Goal: Task Accomplishment & Management: Manage account settings

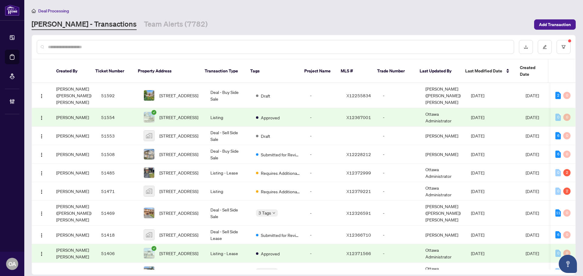
click at [220, 48] on input "text" at bounding box center [278, 47] width 461 height 7
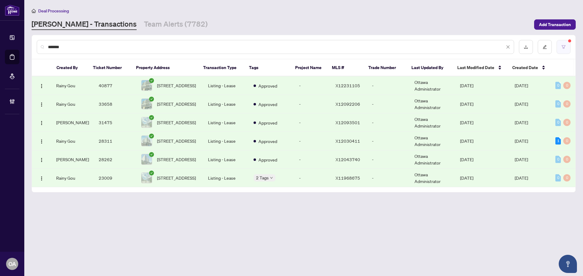
type input "*******"
click at [567, 49] on button "button" at bounding box center [563, 47] width 14 height 14
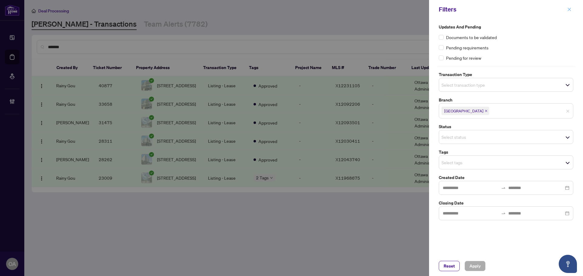
click at [569, 10] on icon "close" at bounding box center [569, 9] width 3 height 3
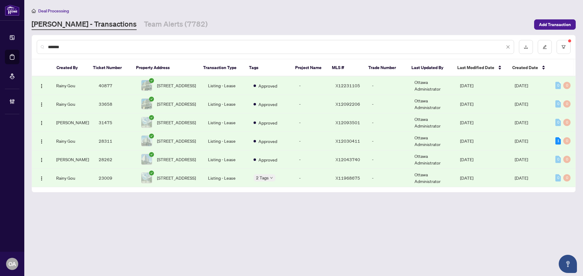
click at [172, 48] on input "*******" at bounding box center [276, 47] width 456 height 7
click at [176, 47] on input "*******" at bounding box center [276, 47] width 456 height 7
click at [351, 158] on span "X12043740" at bounding box center [347, 159] width 25 height 5
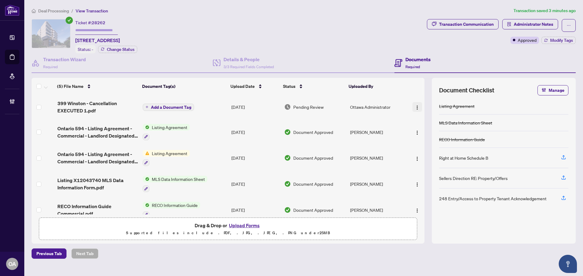
click at [418, 106] on button "button" at bounding box center [417, 107] width 10 height 10
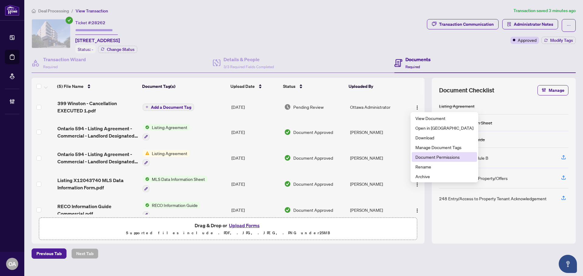
click at [425, 157] on span "Document Permissions" at bounding box center [444, 157] width 58 height 7
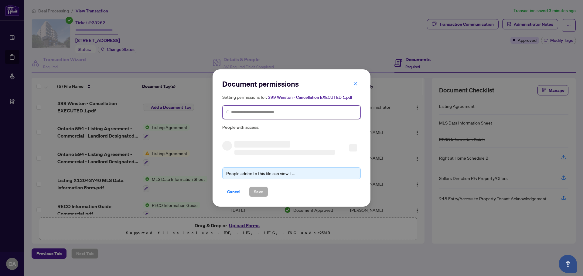
click at [287, 110] on input "search" at bounding box center [294, 112] width 126 height 6
type input "*****"
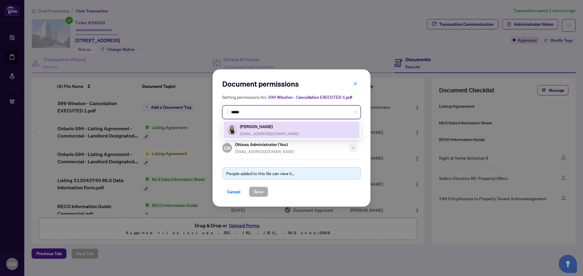
click at [266, 132] on span "[EMAIL_ADDRESS][DOMAIN_NAME]" at bounding box center [269, 134] width 59 height 5
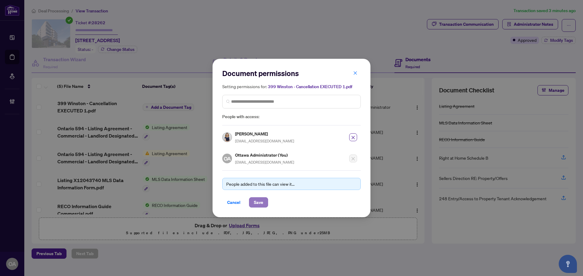
click at [258, 200] on span "Save" at bounding box center [258, 203] width 9 height 10
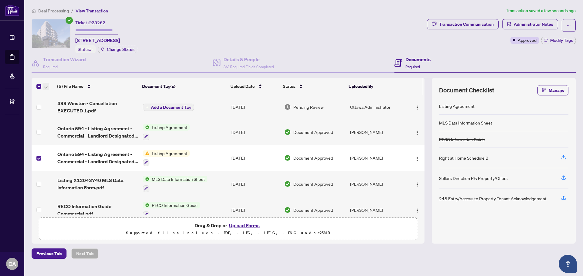
click at [46, 86] on icon "button" at bounding box center [46, 87] width 4 height 2
click at [51, 115] on span "Archive Selected" at bounding box center [74, 116] width 54 height 7
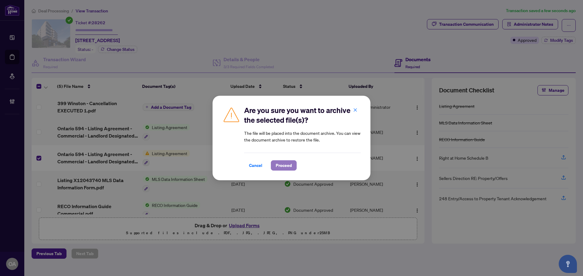
click at [280, 164] on span "Proceed" at bounding box center [284, 166] width 16 height 10
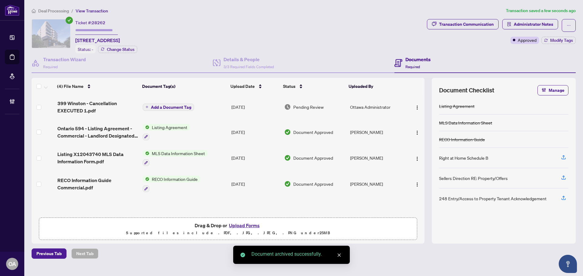
click at [171, 106] on span "Add a Document Tag" at bounding box center [171, 107] width 40 height 4
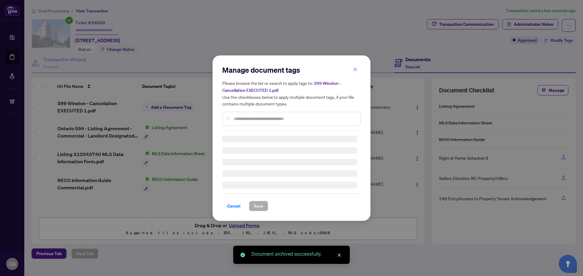
click at [274, 117] on div "Manage document tags Please browse the list or search to apply tags to: 399 Win…" at bounding box center [291, 98] width 138 height 66
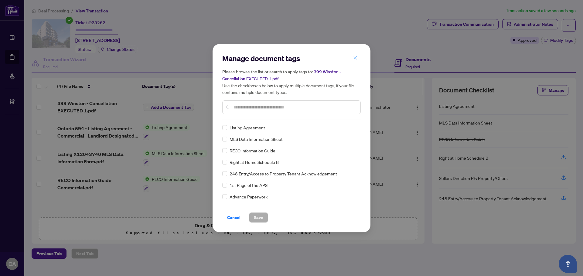
click at [356, 59] on icon "close" at bounding box center [355, 58] width 4 height 4
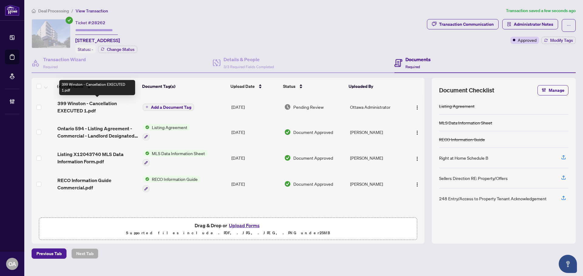
click at [99, 105] on span "399 Winston - Cancellation EXECUTED 1.pdf" at bounding box center [97, 107] width 80 height 15
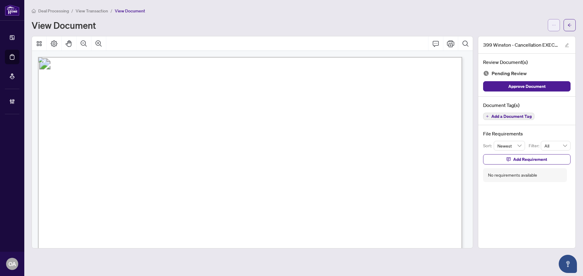
click at [551, 25] on button "button" at bounding box center [553, 25] width 12 height 12
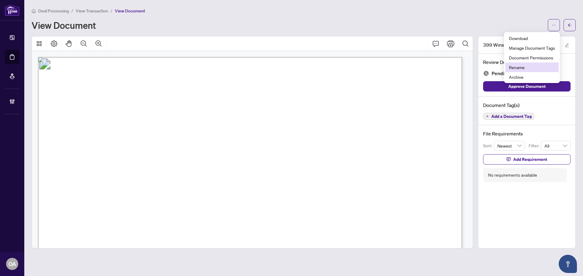
click at [515, 68] on span "Rename" at bounding box center [532, 67] width 46 height 7
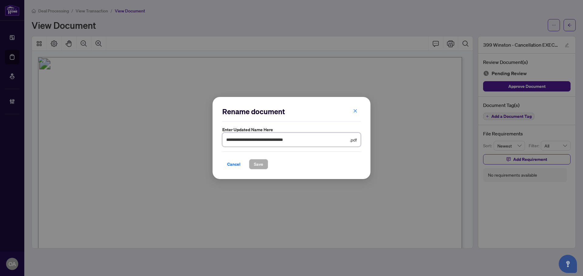
drag, startPoint x: 317, startPoint y: 138, endPoint x: 276, endPoint y: 140, distance: 40.4
click at [276, 140] on input "**********" at bounding box center [287, 140] width 122 height 7
type input "**********"
click at [256, 162] on span "Save" at bounding box center [258, 165] width 9 height 10
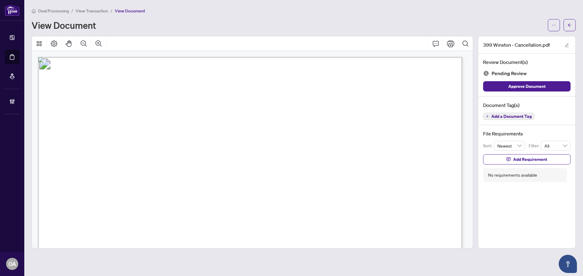
click at [512, 117] on span "Add a Document Tag" at bounding box center [511, 116] width 40 height 4
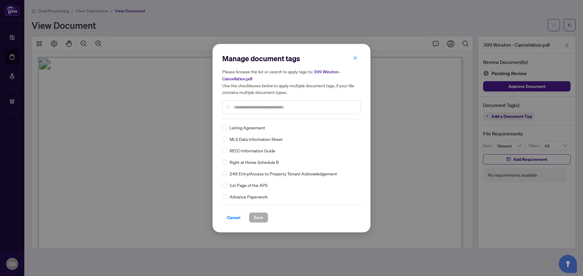
click at [249, 106] on input "text" at bounding box center [294, 107] width 122 height 7
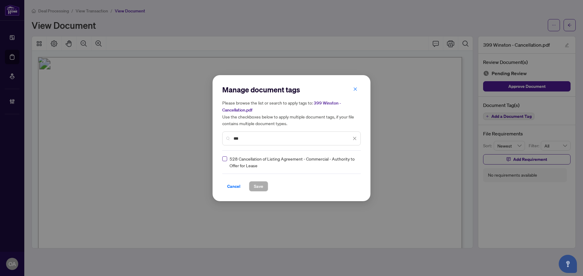
type input "***"
click at [355, 161] on icon at bounding box center [355, 162] width 4 height 2
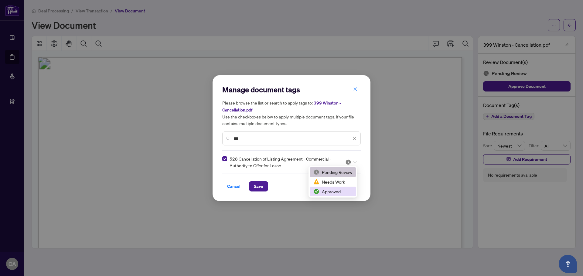
click at [320, 191] on div "Approved" at bounding box center [332, 191] width 39 height 7
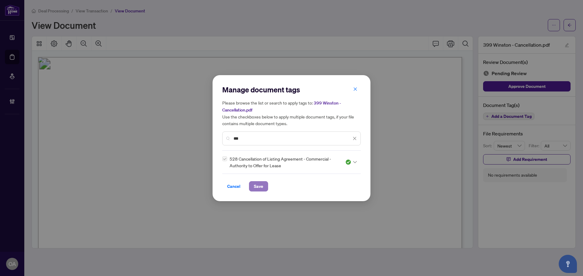
drag, startPoint x: 263, startPoint y: 184, endPoint x: 339, endPoint y: 156, distance: 80.4
click at [263, 183] on button "Save" at bounding box center [258, 186] width 19 height 10
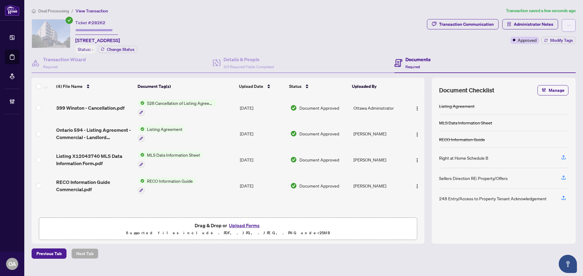
click at [571, 24] on button "button" at bounding box center [568, 25] width 14 height 13
click at [476, 47] on div "Transaction Communication Administrator Notes Approved Modify Tags" at bounding box center [500, 36] width 151 height 34
click at [544, 41] on icon "button" at bounding box center [546, 41] width 4 height 4
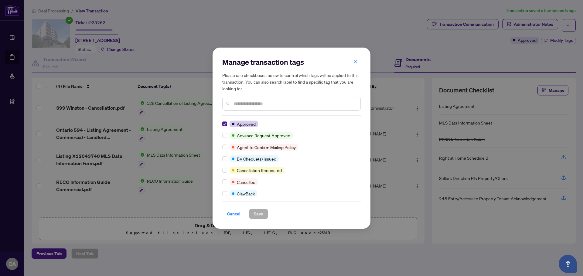
click at [256, 102] on input "text" at bounding box center [294, 103] width 122 height 7
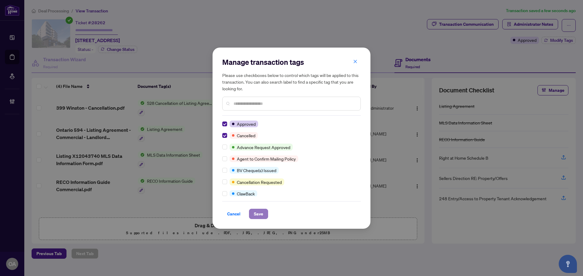
drag, startPoint x: 259, startPoint y: 217, endPoint x: 264, endPoint y: 213, distance: 6.2
click at [259, 217] on span "Save" at bounding box center [258, 214] width 9 height 10
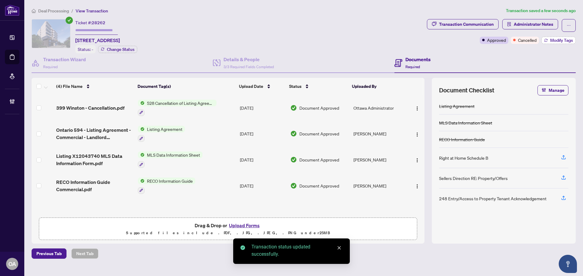
click at [561, 38] on span "Modify Tags" at bounding box center [561, 40] width 23 height 4
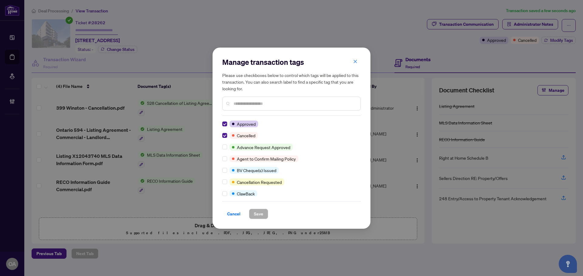
click at [356, 60] on icon "close" at bounding box center [355, 61] width 4 height 4
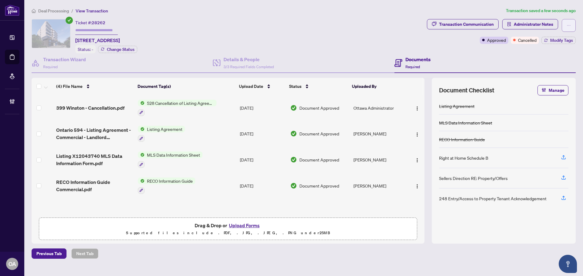
click at [569, 25] on icon "ellipsis" at bounding box center [568, 25] width 4 height 4
click at [491, 54] on div "Documents Required" at bounding box center [484, 63] width 181 height 20
click at [70, 60] on h4 "Transaction Wizard" at bounding box center [64, 59] width 43 height 7
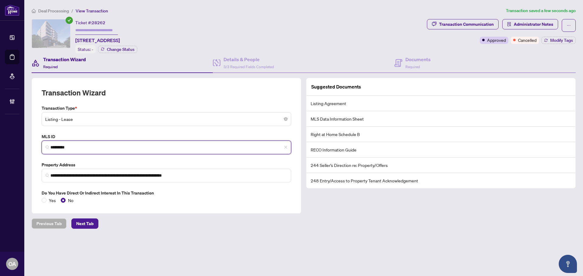
drag, startPoint x: 74, startPoint y: 145, endPoint x: 28, endPoint y: 141, distance: 46.0
click at [28, 141] on main "**********" at bounding box center [303, 138] width 558 height 276
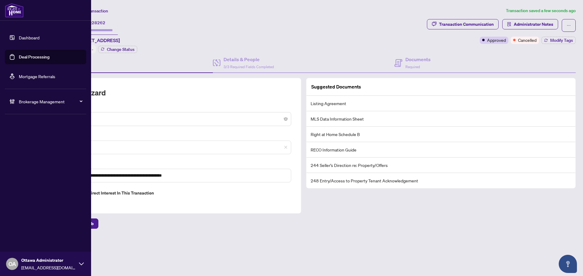
click at [31, 59] on link "Deal Processing" at bounding box center [34, 56] width 31 height 5
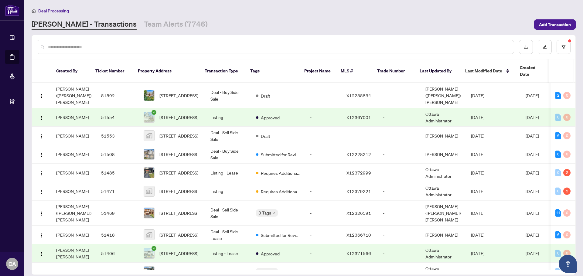
click at [210, 46] on input "text" at bounding box center [278, 47] width 461 height 7
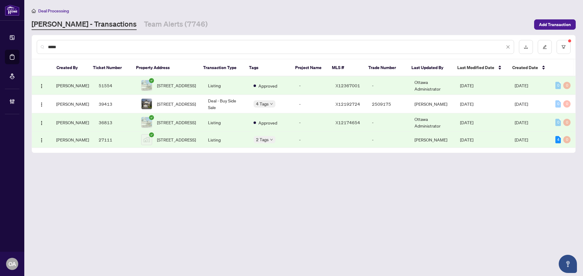
type input "*****"
click at [218, 81] on td "Listing" at bounding box center [226, 85] width 46 height 19
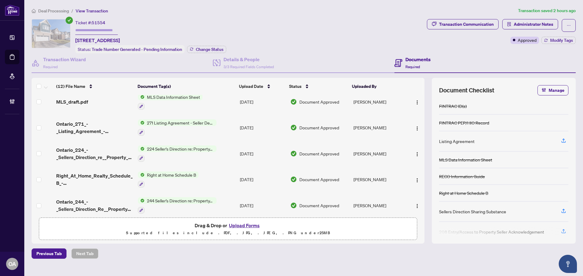
scroll to position [193, 0]
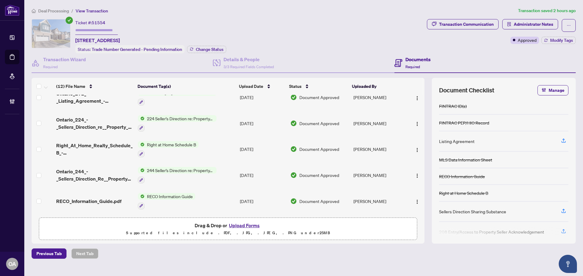
click at [104, 148] on span "Right_At_Home_Realty_Schedule_B_-_Agreement_of_Purchase_and_Sale.pdf" at bounding box center [94, 149] width 77 height 15
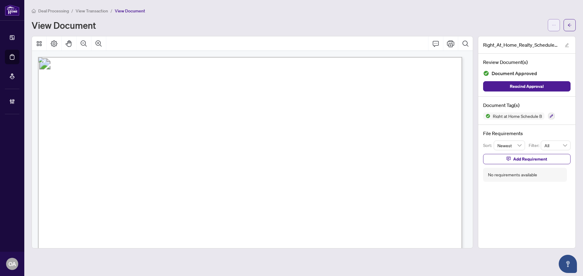
click at [557, 23] on button "button" at bounding box center [553, 25] width 12 height 12
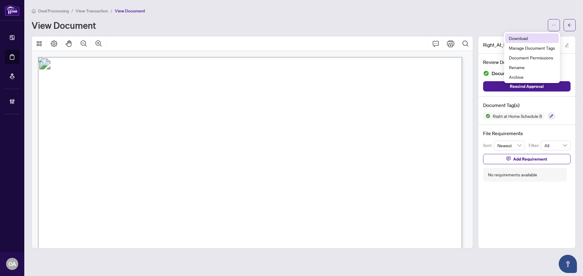
click at [529, 41] on span "Download" at bounding box center [532, 38] width 46 height 7
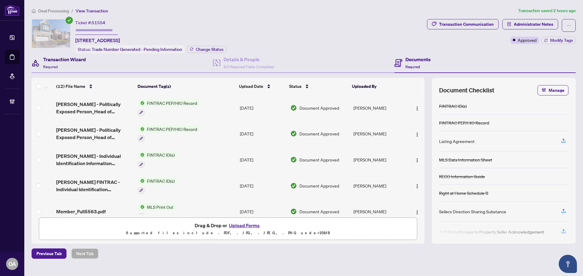
click at [69, 60] on h4 "Transaction Wizard" at bounding box center [64, 59] width 43 height 7
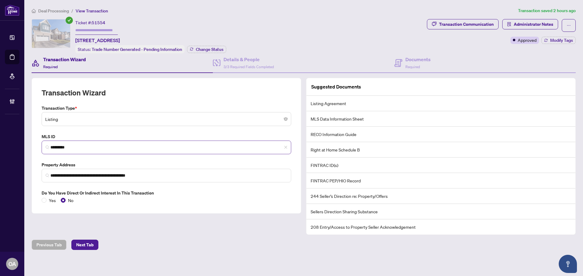
drag, startPoint x: 84, startPoint y: 142, endPoint x: 69, endPoint y: 142, distance: 14.9
click at [69, 142] on span "*********" at bounding box center [166, 148] width 249 height 14
click at [97, 147] on input "*********" at bounding box center [168, 147] width 237 height 6
click at [19, 143] on div "**********" at bounding box center [291, 138] width 583 height 276
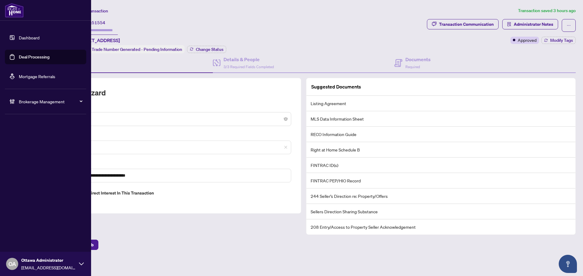
click at [19, 57] on link "Deal Processing" at bounding box center [34, 56] width 31 height 5
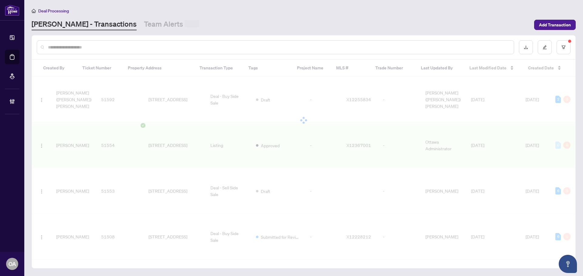
click at [151, 49] on input "text" at bounding box center [278, 47] width 461 height 7
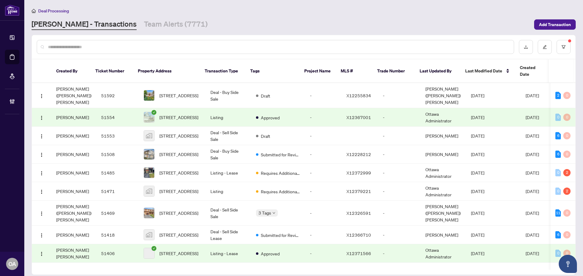
click at [152, 47] on input "text" at bounding box center [278, 47] width 461 height 7
type input "****"
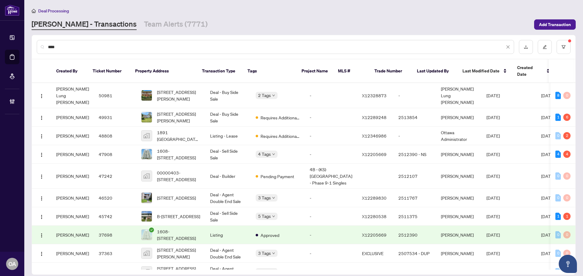
drag, startPoint x: 67, startPoint y: 48, endPoint x: 13, endPoint y: 49, distance: 54.3
click at [17, 48] on div "Dashboard Deal Processing Mortgage Referrals Brokerage Management OA [GEOGRAPHI…" at bounding box center [291, 138] width 583 height 276
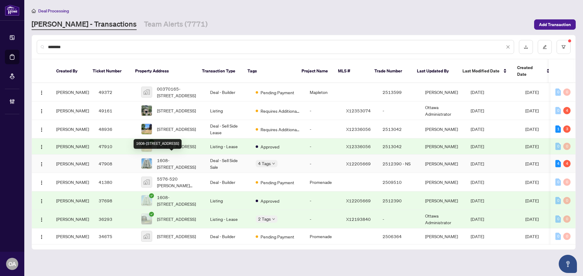
type input "********"
click at [181, 161] on span "1608-[STREET_ADDRESS]" at bounding box center [178, 163] width 43 height 13
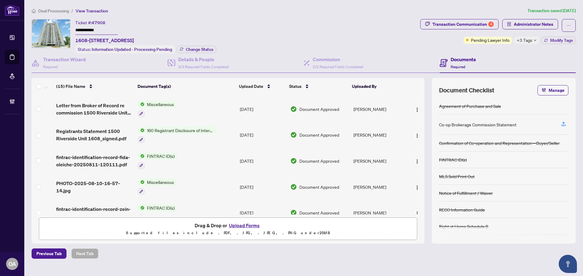
scroll to position [48, 0]
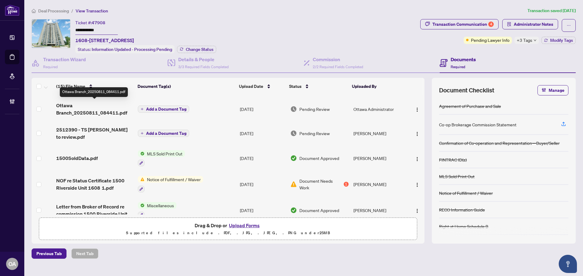
click at [74, 108] on span "Ottawa Branch_20250811_084411.pdf" at bounding box center [94, 109] width 77 height 15
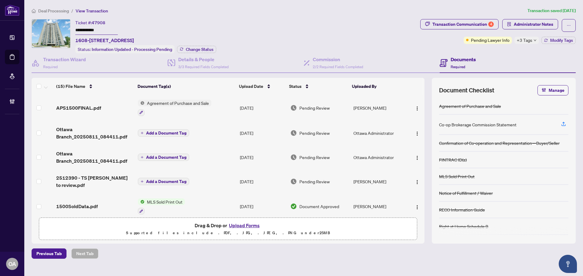
click at [87, 108] on span "APS1500FINAL.pdf" at bounding box center [78, 107] width 45 height 7
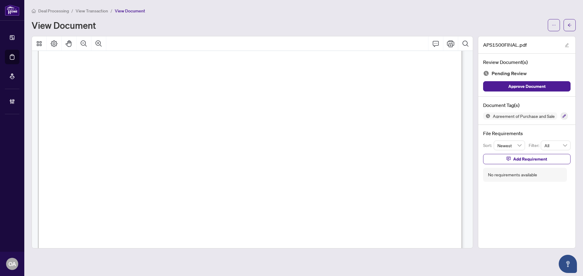
scroll to position [3176, 0]
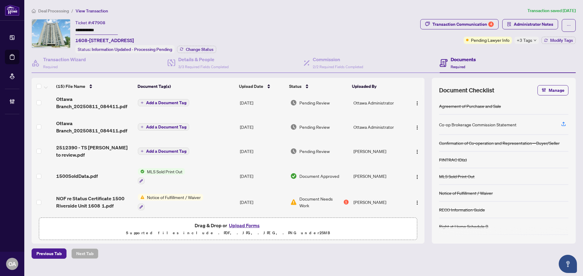
scroll to position [61, 0]
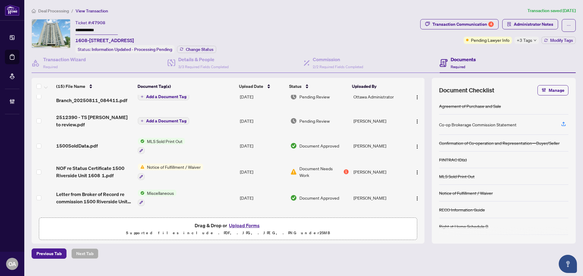
click at [91, 167] on span "NOF re Status Certificate 1500 Riverside Unit 1608 1.pdf" at bounding box center [94, 172] width 77 height 15
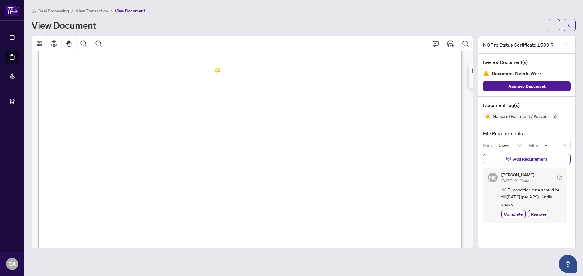
scroll to position [91, 0]
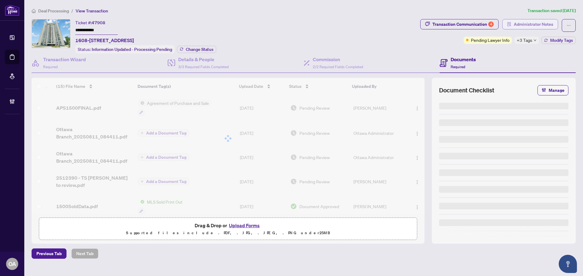
click at [516, 22] on span "Administrator Notes" at bounding box center [532, 24] width 39 height 10
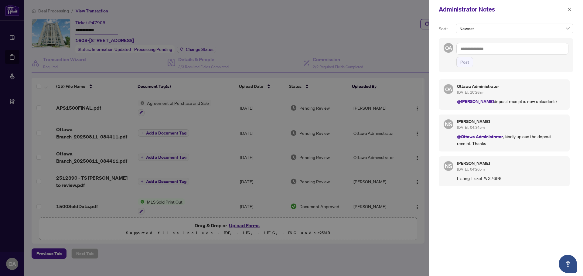
click at [473, 49] on textarea at bounding box center [512, 49] width 112 height 12
type textarea "*"
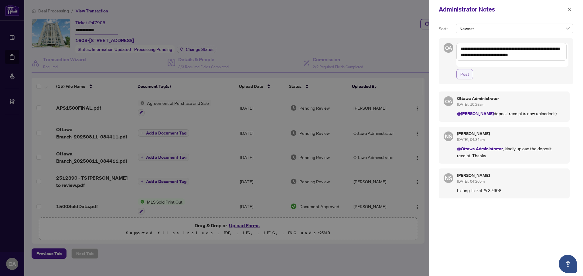
type textarea "**********"
click at [471, 69] on button "Post" at bounding box center [464, 74] width 17 height 10
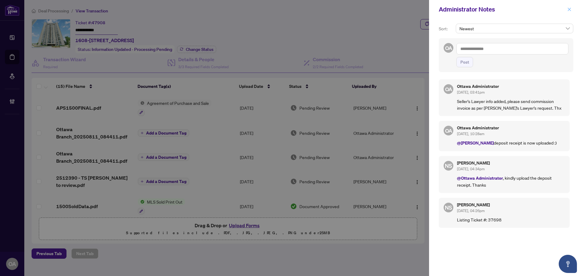
click at [570, 10] on icon "close" at bounding box center [569, 9] width 4 height 4
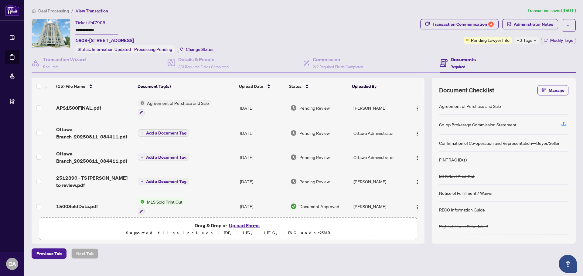
click at [322, 24] on div "**********" at bounding box center [225, 36] width 386 height 34
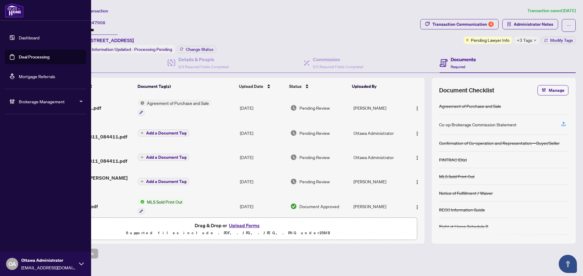
click at [42, 56] on link "Deal Processing" at bounding box center [34, 56] width 31 height 5
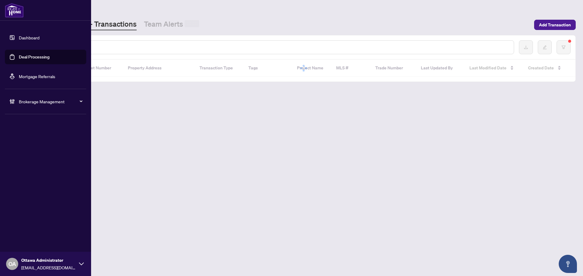
click at [173, 44] on input "text" at bounding box center [278, 47] width 461 height 7
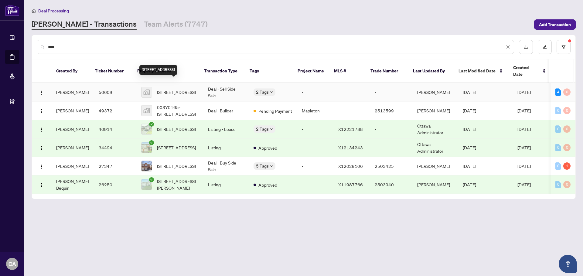
type input "***"
click at [192, 89] on span "[STREET_ADDRESS]" at bounding box center [176, 92] width 39 height 7
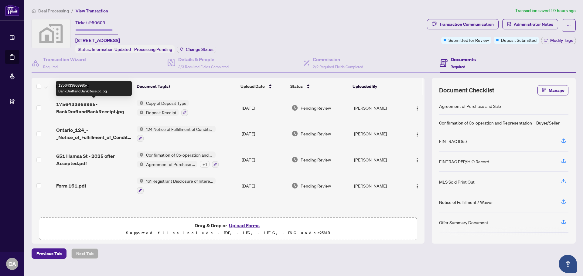
click at [89, 110] on span "1756433868985-BankDraftandBankReceipt.jpg" at bounding box center [94, 108] width 76 height 15
click at [305, 28] on div "Ticket #: 50609 [STREET_ADDRESS] Status: Information Updated - Processing Pendi…" at bounding box center [228, 36] width 393 height 34
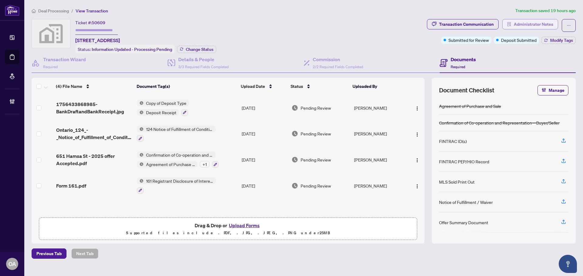
click at [537, 22] on span "Administrator Notes" at bounding box center [532, 24] width 39 height 10
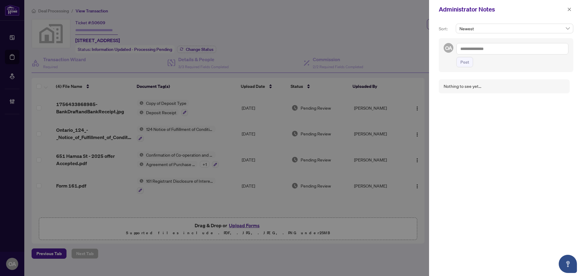
click at [486, 49] on textarea at bounding box center [512, 49] width 112 height 12
click at [485, 48] on textarea at bounding box center [512, 49] width 112 height 12
click at [477, 62] on b "Deals" at bounding box center [479, 63] width 11 height 5
type textarea "**********"
click at [485, 53] on span "[PERSON_NAME] Account ing" at bounding box center [507, 52] width 55 height 5
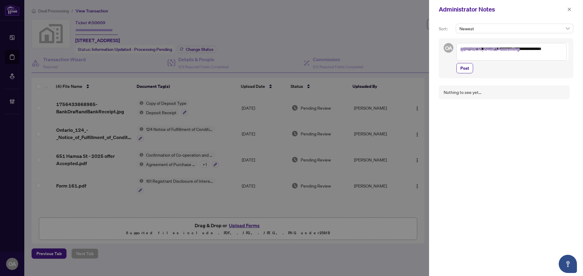
click at [517, 49] on textarea "**********" at bounding box center [511, 52] width 110 height 18
click at [536, 48] on textarea "**********" at bounding box center [511, 52] width 110 height 18
click at [499, 57] on textarea "**********" at bounding box center [511, 52] width 110 height 18
type textarea "**********"
click at [465, 66] on span "Post" at bounding box center [464, 68] width 9 height 10
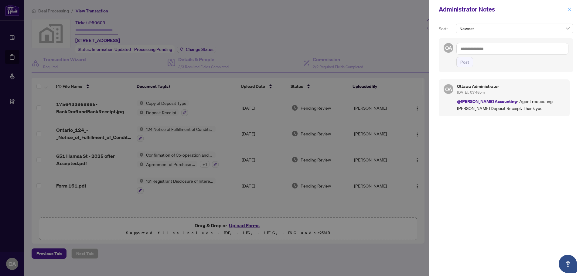
click at [571, 11] on button "button" at bounding box center [569, 9] width 8 height 7
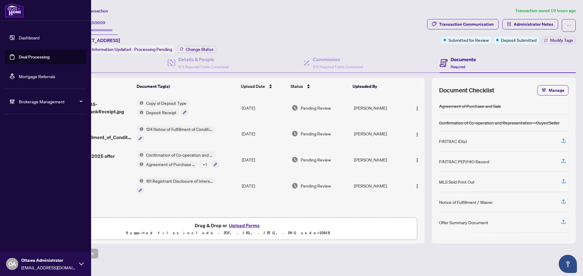
click at [19, 55] on link "Deal Processing" at bounding box center [34, 56] width 31 height 5
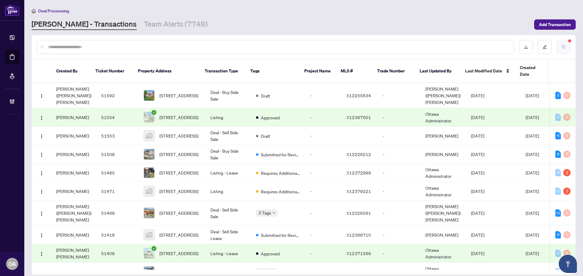
click at [558, 42] on button "button" at bounding box center [563, 47] width 14 height 14
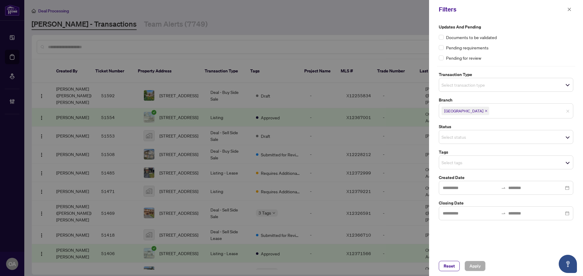
click at [456, 79] on div "Select transaction type" at bounding box center [506, 85] width 134 height 14
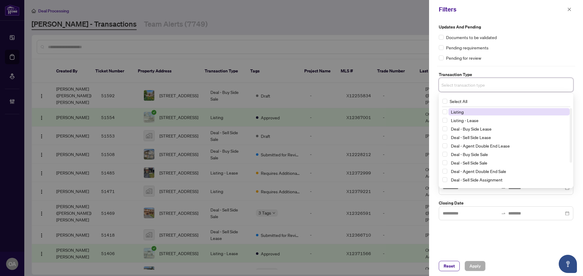
click at [451, 88] on input "search" at bounding box center [462, 84] width 42 height 7
click at [524, 39] on div "Documents to be validated" at bounding box center [506, 37] width 134 height 7
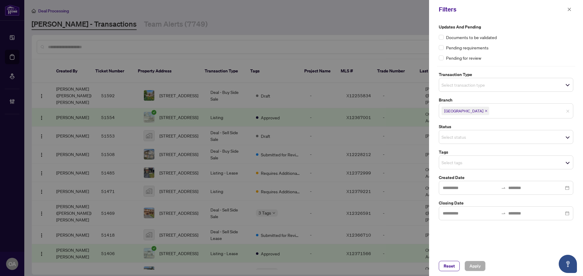
click at [485, 112] on icon "close" at bounding box center [486, 111] width 2 height 2
click at [460, 83] on input "search" at bounding box center [462, 84] width 42 height 7
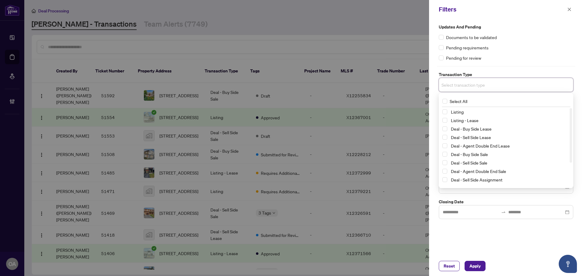
click at [503, 55] on div "Pending for review" at bounding box center [506, 58] width 134 height 7
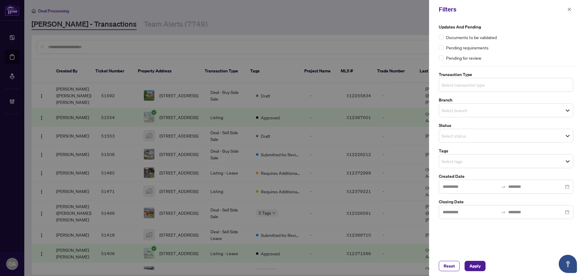
click at [460, 87] on input "search" at bounding box center [462, 84] width 42 height 7
click at [513, 62] on div "Updates and Pending Documents to be validated Pending requirements Pending for …" at bounding box center [506, 122] width 138 height 196
click at [464, 113] on input "search" at bounding box center [462, 110] width 42 height 7
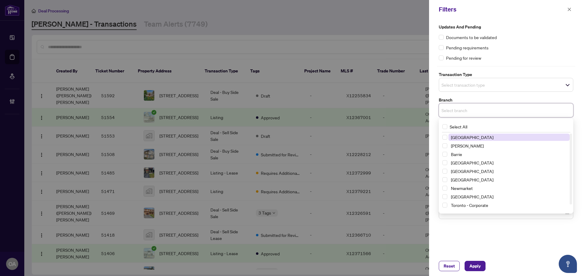
click at [463, 87] on input "search" at bounding box center [462, 84] width 42 height 7
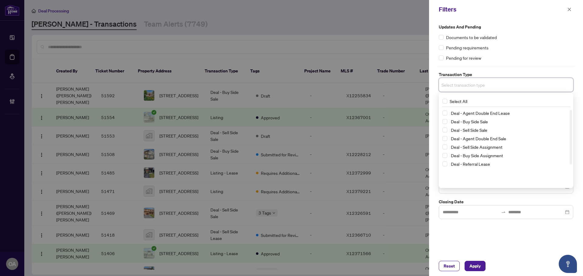
scroll to position [2, 0]
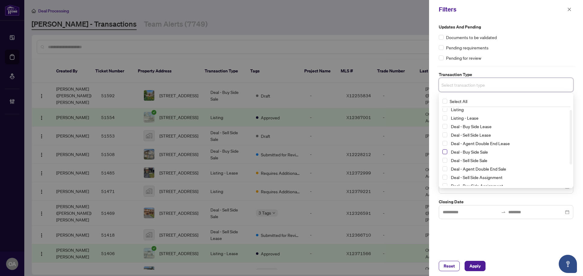
click at [444, 152] on span "Select Deal - Buy Side Sale" at bounding box center [444, 152] width 5 height 5
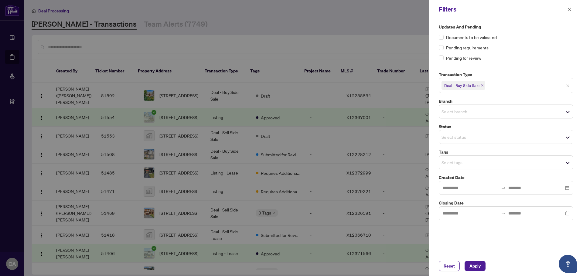
click at [507, 236] on div "Updates and Pending Documents to be validated Pending requirements Pending for …" at bounding box center [506, 138] width 154 height 238
click at [466, 111] on input "search" at bounding box center [462, 111] width 42 height 7
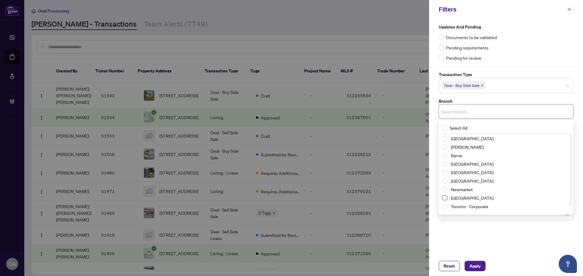
click at [443, 196] on span "Select Ottawa" at bounding box center [444, 198] width 5 height 5
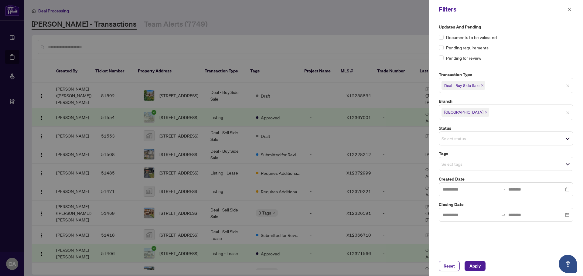
click at [490, 243] on div "Updates and Pending Documents to be validated Pending requirements Pending for …" at bounding box center [506, 138] width 154 height 238
click at [454, 138] on input "search" at bounding box center [462, 138] width 42 height 7
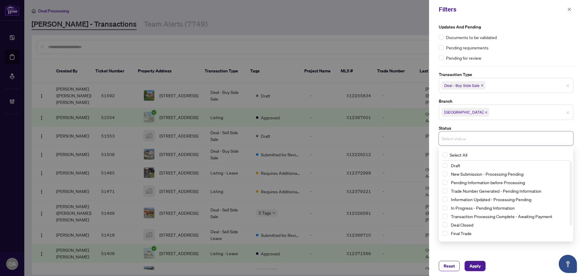
click at [499, 253] on div "Updates and Pending Documents to be validated Pending requirements Pending for …" at bounding box center [506, 138] width 154 height 238
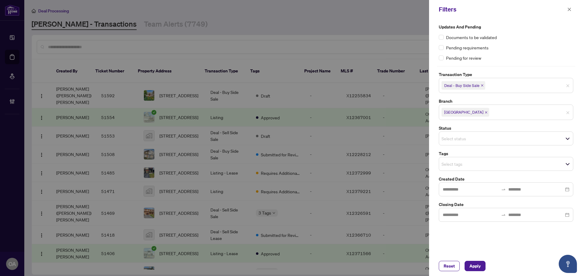
click at [450, 167] on input "search" at bounding box center [462, 164] width 42 height 7
click at [486, 235] on div "Updates and Pending Documents to be validated Pending requirements Pending for …" at bounding box center [506, 138] width 154 height 238
click at [460, 165] on input "search" at bounding box center [462, 164] width 42 height 7
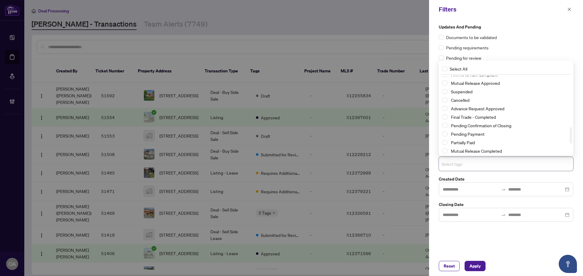
scroll to position [288, 0]
click at [542, 37] on div "Documents to be validated" at bounding box center [506, 37] width 134 height 7
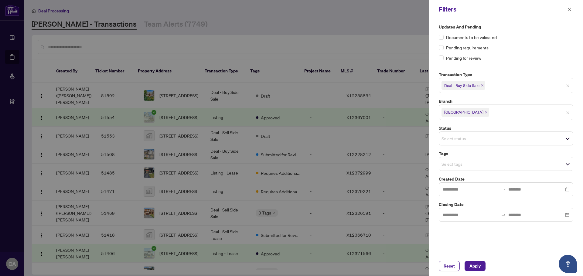
click at [455, 137] on input "search" at bounding box center [462, 138] width 42 height 7
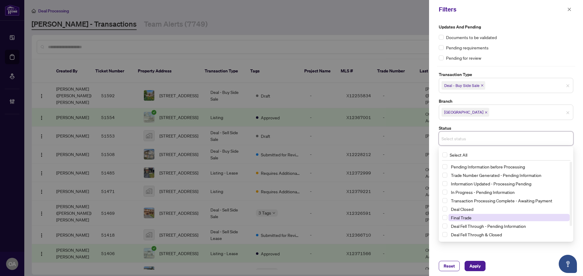
scroll to position [0, 0]
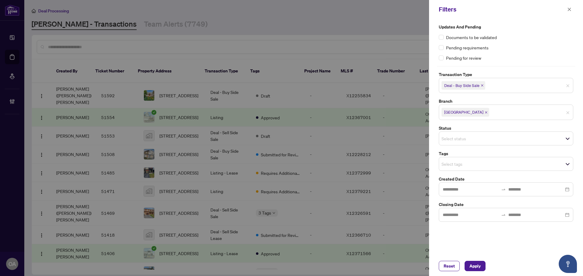
click at [522, 52] on div "Updates and Pending Documents to be validated Pending requirements Pending for …" at bounding box center [506, 43] width 134 height 38
click at [477, 269] on span "Apply" at bounding box center [474, 267] width 11 height 10
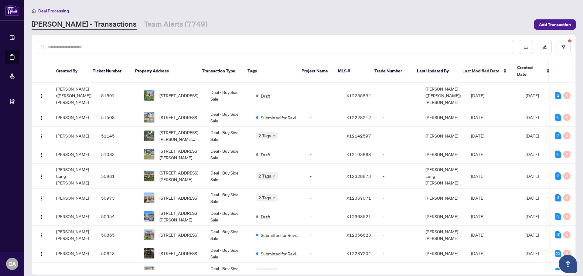
click at [246, 47] on input "text" at bounding box center [278, 47] width 461 height 7
click at [243, 48] on input "text" at bounding box center [278, 47] width 461 height 7
click at [229, 48] on input "text" at bounding box center [278, 47] width 461 height 7
click at [197, 47] on input "text" at bounding box center [278, 47] width 461 height 7
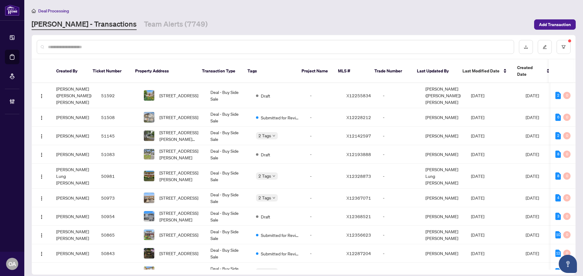
click at [197, 47] on input "text" at bounding box center [278, 47] width 461 height 7
click at [186, 44] on input "text" at bounding box center [278, 47] width 461 height 7
click at [111, 50] on div at bounding box center [275, 47] width 477 height 14
click at [113, 46] on input "text" at bounding box center [278, 47] width 461 height 7
click at [420, 44] on input "text" at bounding box center [278, 47] width 461 height 7
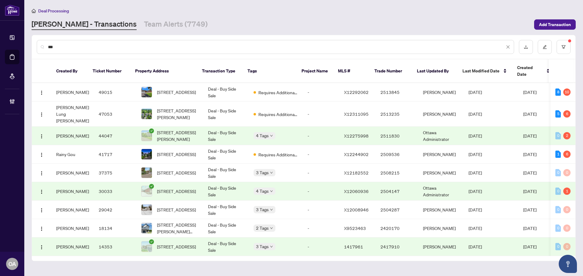
type input "***"
drag, startPoint x: 63, startPoint y: 46, endPoint x: 34, endPoint y: 47, distance: 29.1
click at [34, 47] on div "***" at bounding box center [303, 47] width 543 height 24
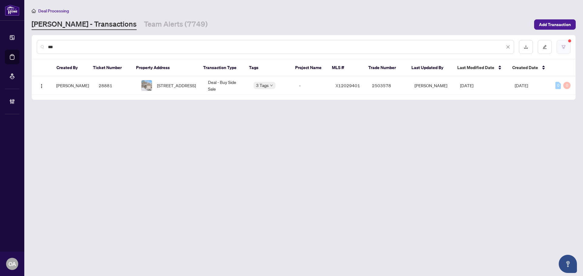
type input "***"
click at [565, 43] on button "button" at bounding box center [563, 47] width 14 height 14
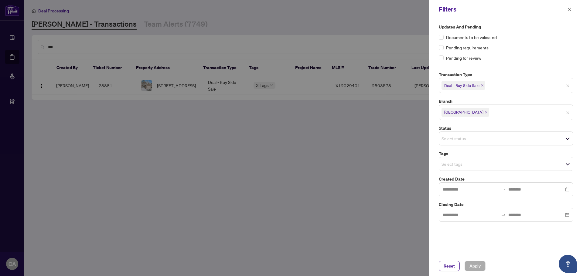
click at [481, 84] on icon "close" at bounding box center [481, 85] width 3 height 3
click at [478, 267] on span "Apply" at bounding box center [474, 267] width 11 height 10
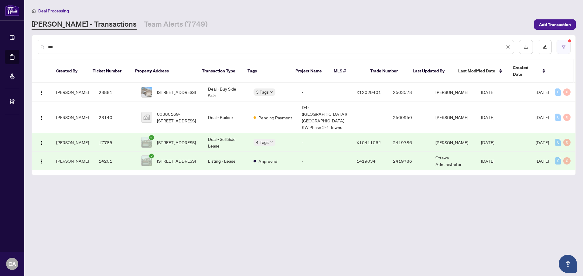
click at [568, 49] on button "button" at bounding box center [563, 47] width 14 height 14
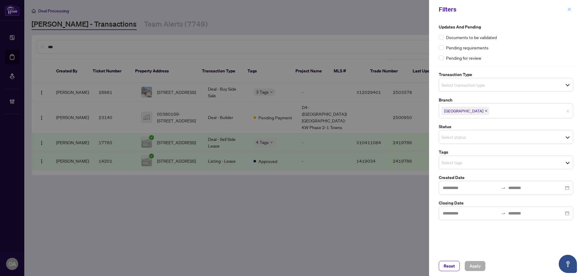
click at [570, 8] on icon "close" at bounding box center [569, 9] width 3 height 3
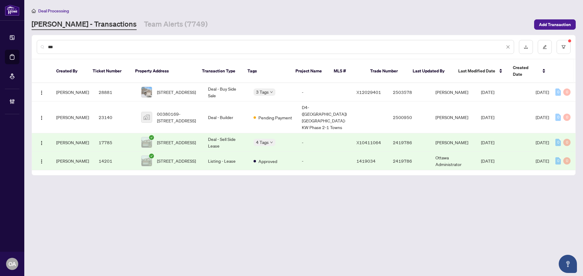
drag, startPoint x: 62, startPoint y: 46, endPoint x: 56, endPoint y: 46, distance: 5.8
click at [56, 46] on input "***" at bounding box center [276, 47] width 456 height 7
drag, startPoint x: 56, startPoint y: 46, endPoint x: 43, endPoint y: 45, distance: 13.4
click at [43, 45] on div "***" at bounding box center [275, 47] width 477 height 14
type input "**"
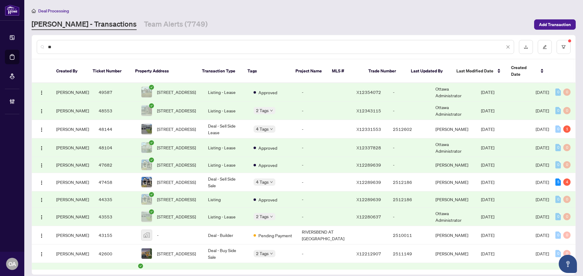
click at [33, 46] on div "**" at bounding box center [303, 47] width 543 height 24
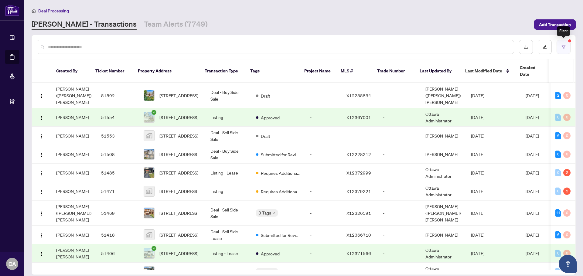
click at [561, 46] on icon "filter" at bounding box center [563, 47] width 4 height 4
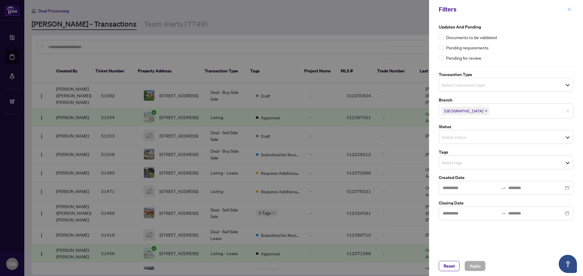
click at [569, 8] on icon "close" at bounding box center [569, 9] width 4 height 4
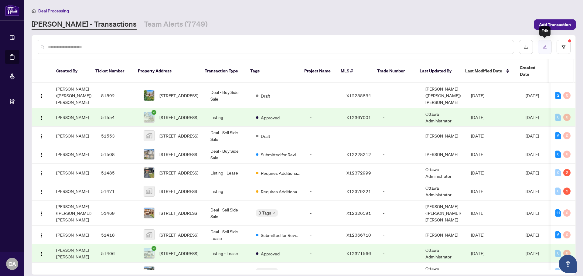
click at [542, 44] on button "button" at bounding box center [544, 47] width 14 height 14
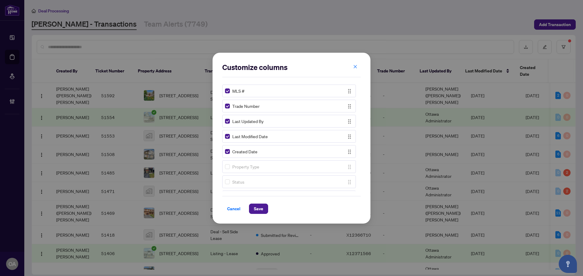
scroll to position [152, 0]
click at [256, 211] on span "Save" at bounding box center [258, 209] width 9 height 10
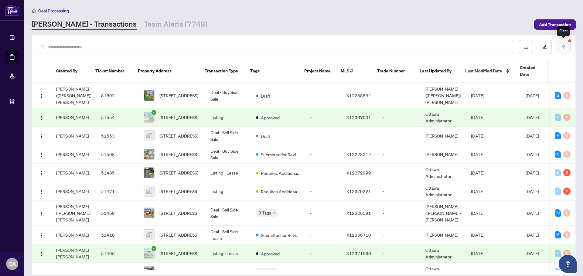
click at [562, 47] on icon "filter" at bounding box center [563, 47] width 4 height 4
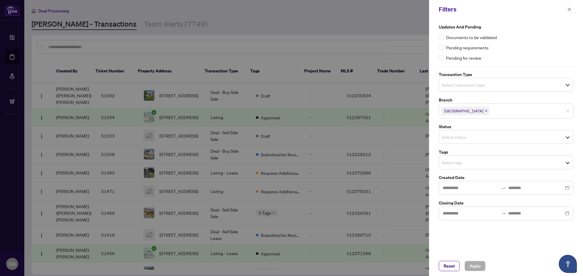
click at [459, 88] on input "search" at bounding box center [462, 84] width 42 height 7
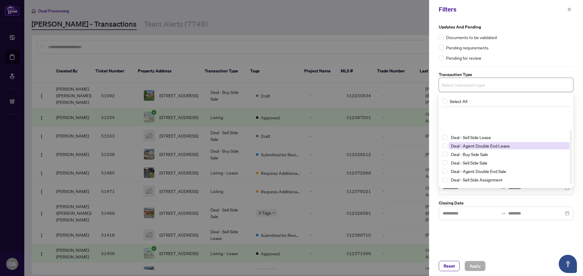
scroll to position [33, 0]
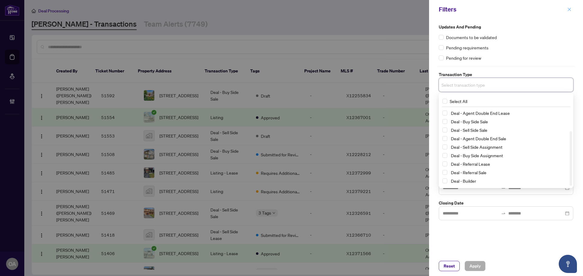
click at [566, 11] on button "button" at bounding box center [569, 9] width 8 height 7
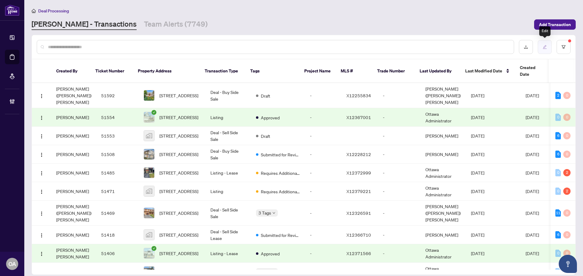
click at [546, 50] on button "button" at bounding box center [544, 47] width 14 height 14
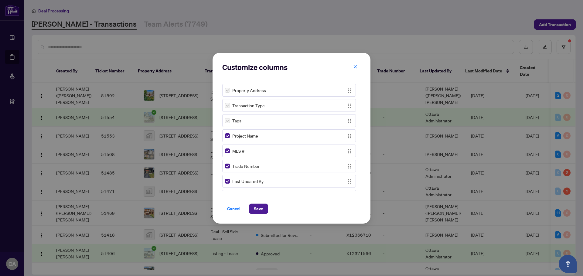
scroll to position [30, 0]
click at [260, 208] on span "Save" at bounding box center [258, 209] width 9 height 10
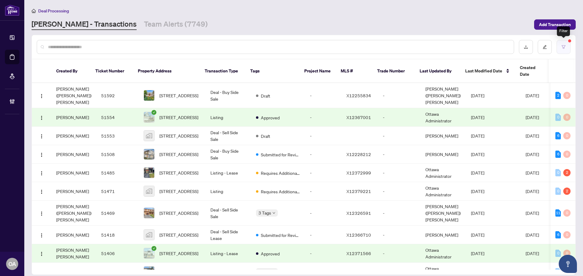
click at [563, 42] on button "button" at bounding box center [563, 47] width 14 height 14
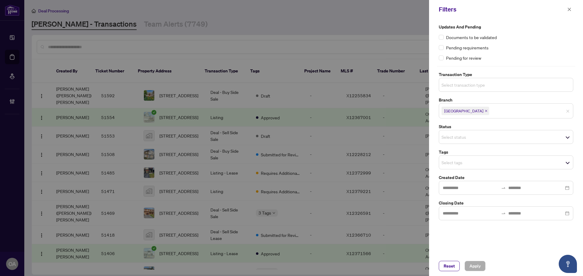
click at [473, 83] on input "search" at bounding box center [462, 84] width 42 height 7
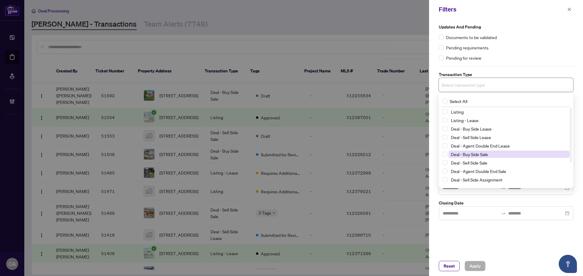
click at [467, 154] on span "Deal - Buy Side Sale" at bounding box center [469, 154] width 37 height 5
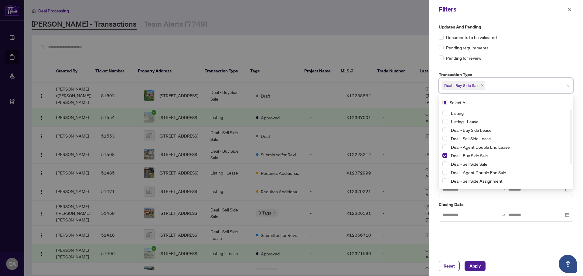
click at [482, 239] on div "Updates and Pending Documents to be validated Pending requirements Pending for …" at bounding box center [506, 138] width 154 height 238
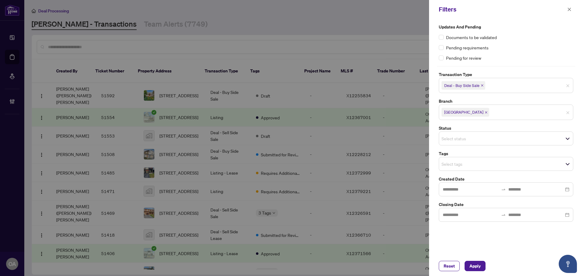
click at [484, 112] on icon "close" at bounding box center [485, 112] width 3 height 3
click at [466, 138] on input "search" at bounding box center [462, 137] width 42 height 7
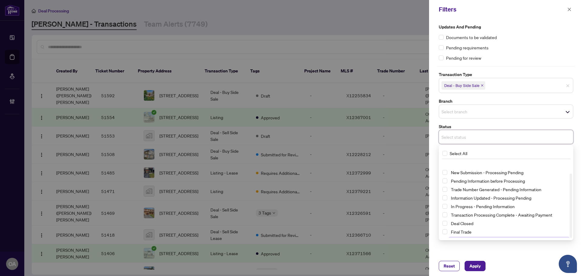
scroll to position [16, 0]
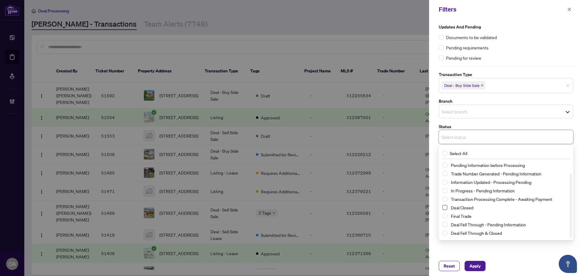
click at [444, 207] on span "Select Deal Closed" at bounding box center [444, 207] width 5 height 5
click at [476, 264] on span "Apply" at bounding box center [474, 267] width 11 height 10
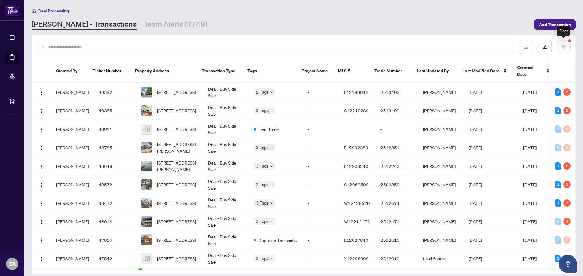
click at [560, 45] on button "button" at bounding box center [563, 47] width 14 height 14
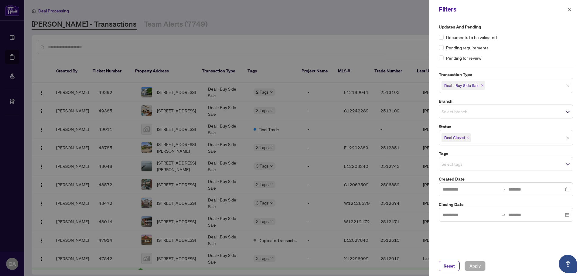
click at [460, 162] on input "search" at bounding box center [462, 164] width 42 height 7
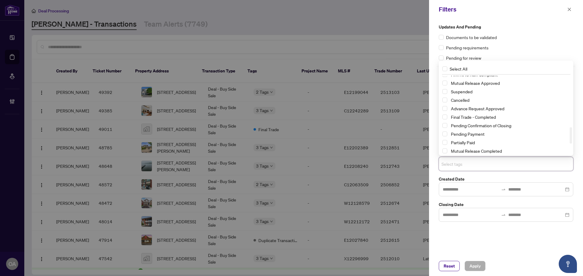
scroll to position [288, 0]
click at [514, 259] on div "Reset Apply" at bounding box center [506, 266] width 154 height 20
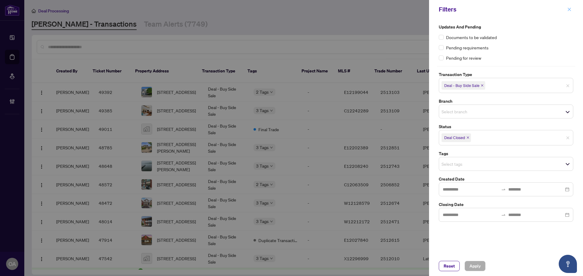
click at [570, 9] on icon "close" at bounding box center [569, 9] width 3 height 3
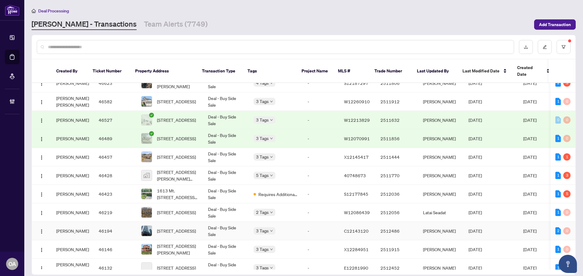
scroll to position [486, 0]
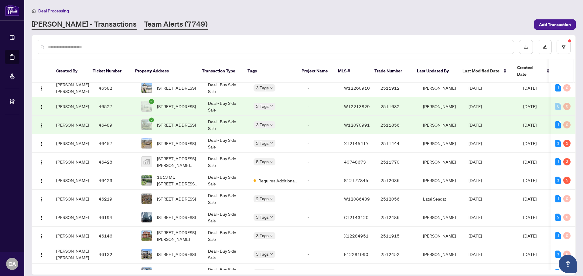
click at [144, 25] on link "Team Alerts (7749)" at bounding box center [176, 24] width 64 height 11
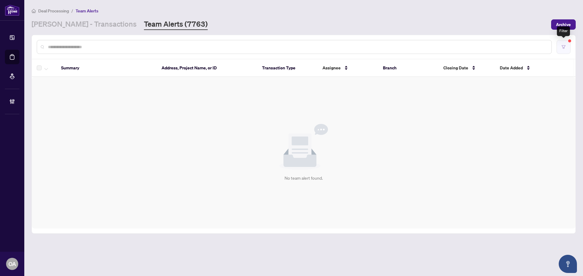
click at [564, 45] on icon "filter" at bounding box center [563, 46] width 4 height 3
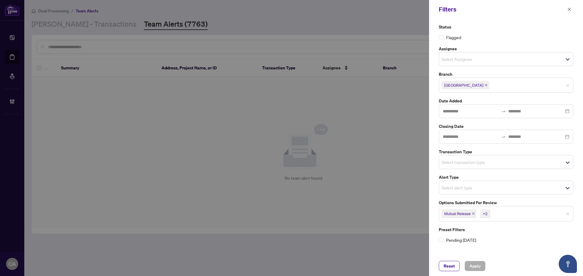
click at [473, 213] on icon "close" at bounding box center [473, 214] width 2 height 2
click at [469, 214] on icon "close" at bounding box center [468, 213] width 3 height 3
click at [466, 214] on icon "close" at bounding box center [466, 213] width 3 height 3
click at [458, 160] on input "search" at bounding box center [462, 162] width 42 height 7
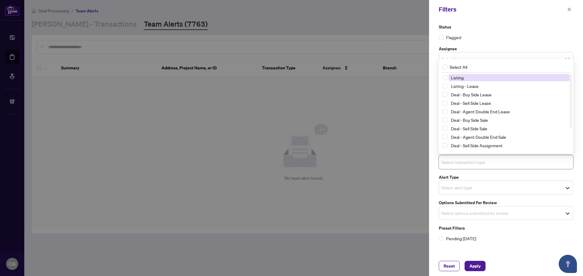
click at [451, 80] on span "Listing" at bounding box center [457, 77] width 13 height 5
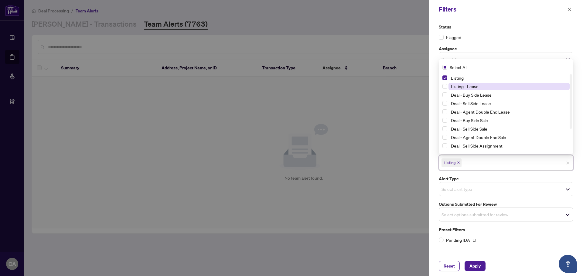
click at [455, 87] on span "Listing - Lease" at bounding box center [465, 86] width 28 height 5
click at [470, 265] on span "Apply" at bounding box center [474, 267] width 11 height 10
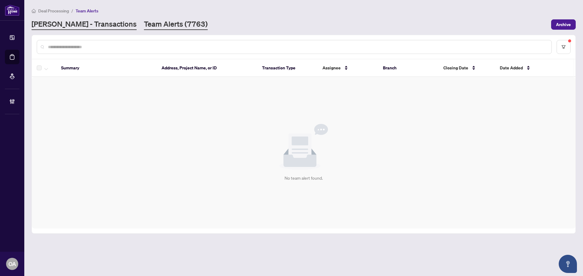
click at [79, 23] on link "[PERSON_NAME] - Transactions" at bounding box center [84, 24] width 105 height 11
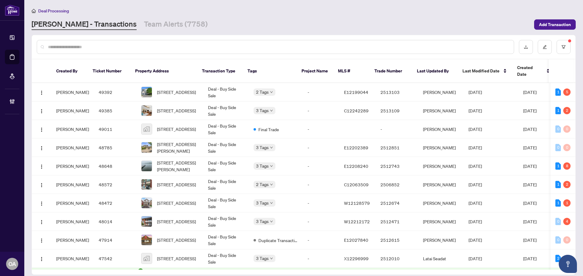
click at [121, 46] on input "text" at bounding box center [278, 47] width 461 height 7
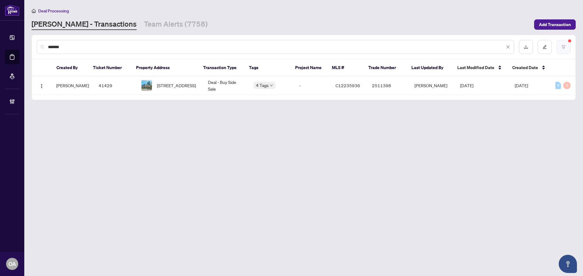
click at [563, 45] on icon "filter" at bounding box center [563, 47] width 4 height 4
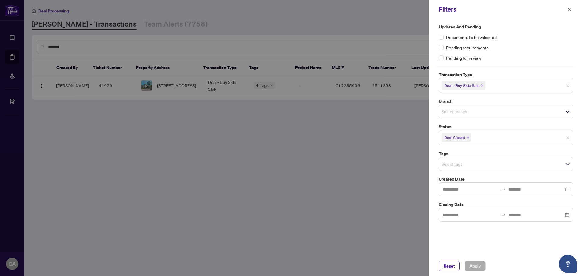
click at [467, 137] on icon "close" at bounding box center [467, 138] width 2 height 2
click at [483, 85] on icon "close" at bounding box center [481, 85] width 3 height 3
click at [479, 264] on span "Apply" at bounding box center [474, 267] width 11 height 10
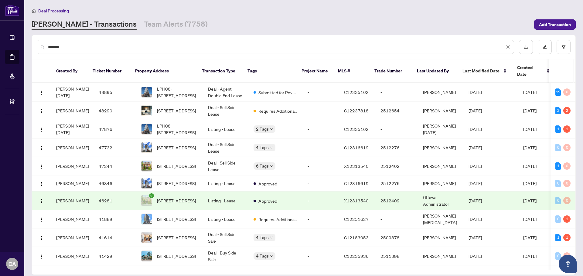
click at [120, 45] on input "*******" at bounding box center [276, 47] width 456 height 7
drag, startPoint x: 49, startPoint y: 47, endPoint x: 74, endPoint y: 42, distance: 26.0
click at [50, 47] on input "*******" at bounding box center [276, 47] width 456 height 7
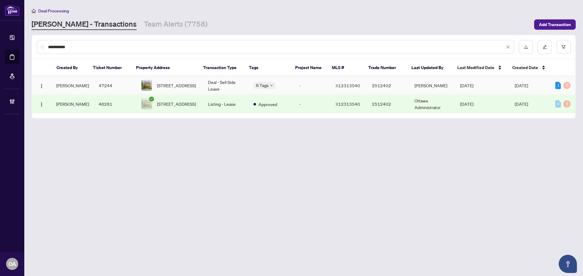
type input "**********"
click at [234, 84] on td "Deal - Sell Side Lease" at bounding box center [226, 85] width 46 height 19
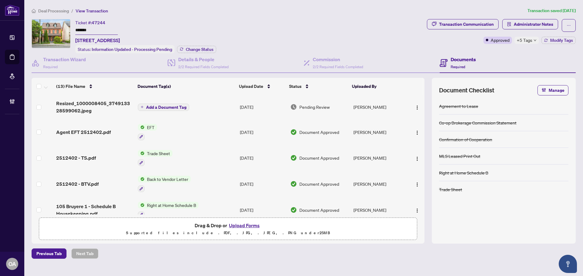
click at [529, 40] on span "+5 Tags" at bounding box center [524, 40] width 15 height 7
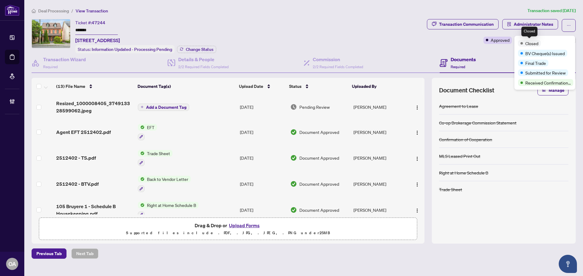
click at [529, 40] on span "Closed" at bounding box center [531, 43] width 13 height 7
click at [395, 52] on div "Ticket #: 47244 ******* [STREET_ADDRESS] Status: Information Updated - Processi…" at bounding box center [228, 36] width 393 height 34
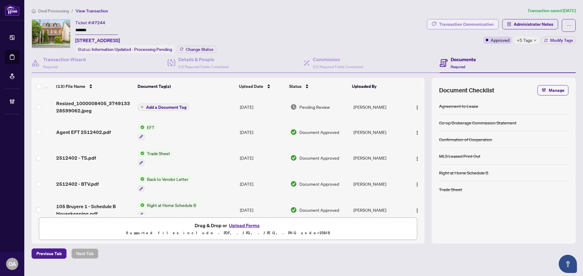
click at [467, 21] on div "Transaction Communication" at bounding box center [466, 24] width 55 height 10
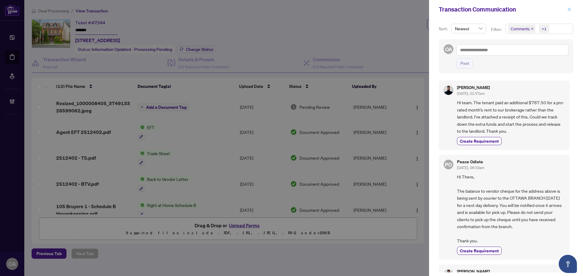
click at [567, 12] on button "button" at bounding box center [569, 9] width 8 height 7
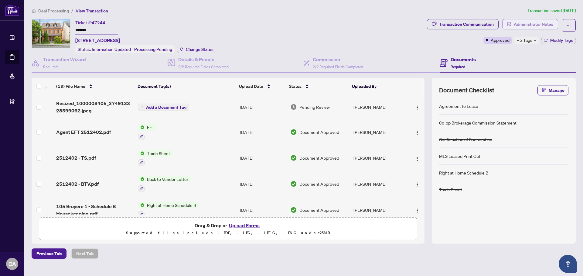
click at [537, 22] on span "Administrator Notes" at bounding box center [532, 24] width 39 height 10
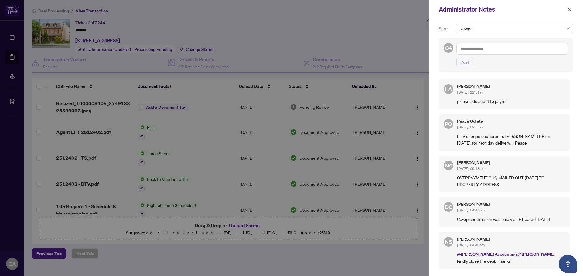
click at [491, 46] on textarea at bounding box center [512, 49] width 112 height 12
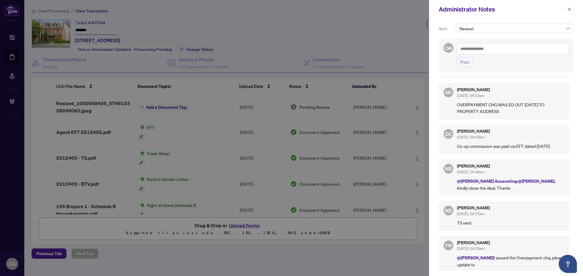
scroll to position [121, 0]
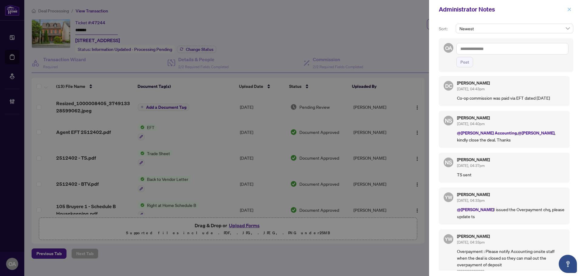
click at [568, 11] on icon "close" at bounding box center [569, 9] width 4 height 4
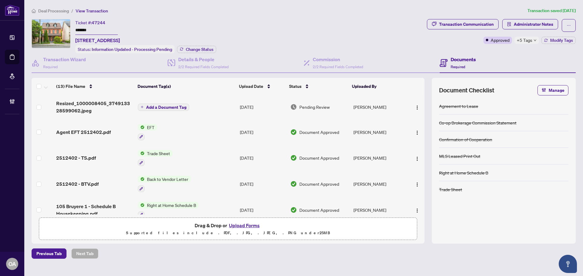
click at [527, 40] on span "+5 Tags" at bounding box center [524, 40] width 15 height 7
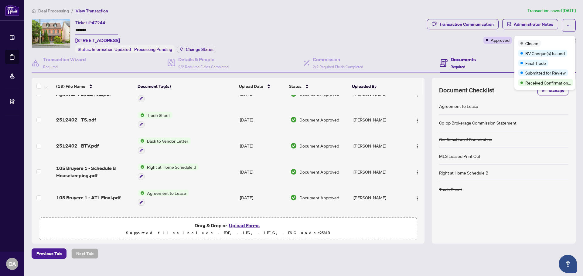
scroll to position [0, 0]
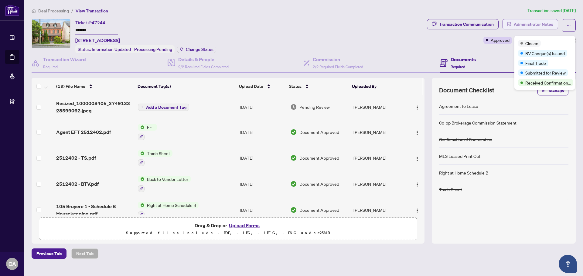
click at [541, 23] on span "Administrator Notes" at bounding box center [532, 24] width 39 height 10
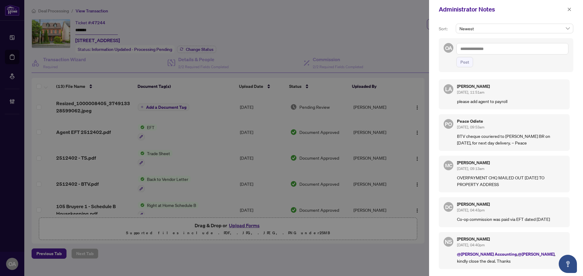
scroll to position [61, 0]
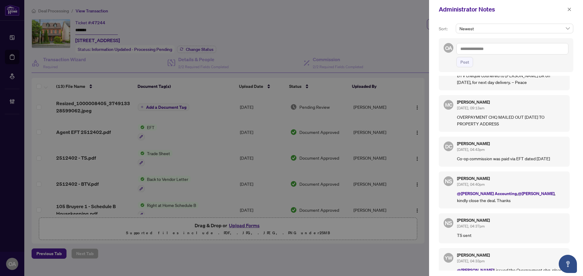
drag, startPoint x: 436, startPoint y: 5, endPoint x: 432, endPoint y: 11, distance: 7.5
click at [432, 11] on div "Administrator Notes" at bounding box center [506, 9] width 154 height 19
drag, startPoint x: 573, startPoint y: 9, endPoint x: 250, endPoint y: 30, distance: 323.6
click at [568, 8] on button "button" at bounding box center [569, 9] width 8 height 7
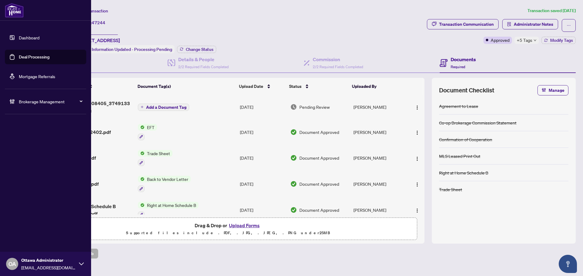
drag, startPoint x: 19, startPoint y: 58, endPoint x: 68, endPoint y: 52, distance: 49.8
click at [19, 58] on link "Deal Processing" at bounding box center [34, 56] width 31 height 5
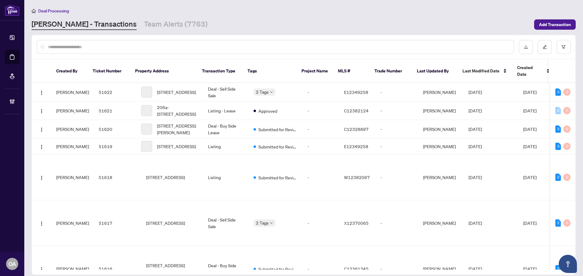
click at [264, 46] on input "text" at bounding box center [278, 47] width 461 height 7
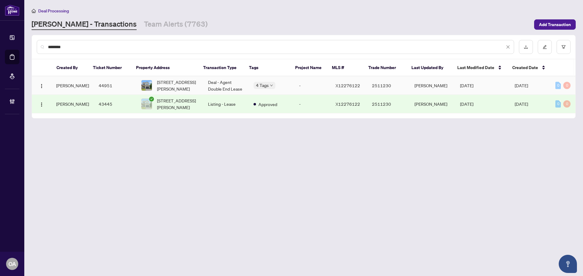
type input "********"
click at [220, 82] on td "Deal - Agent Double End Lease" at bounding box center [226, 85] width 46 height 19
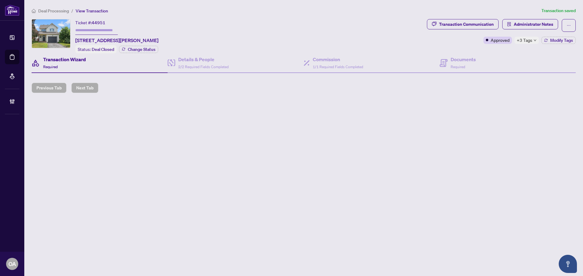
type input "*******"
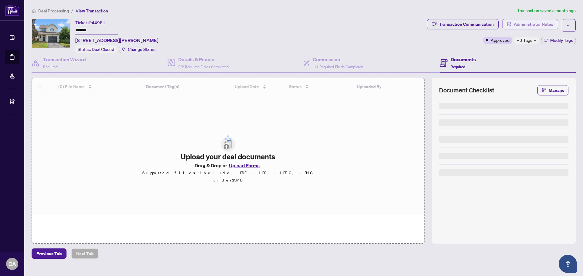
click at [534, 22] on span "Administrator Notes" at bounding box center [532, 24] width 39 height 10
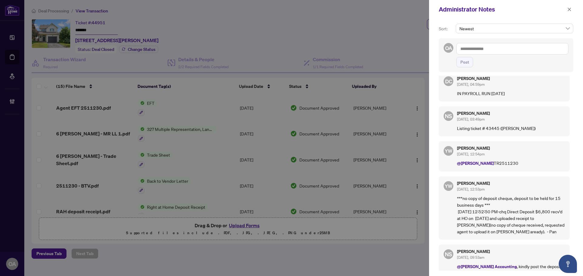
scroll to position [95, 0]
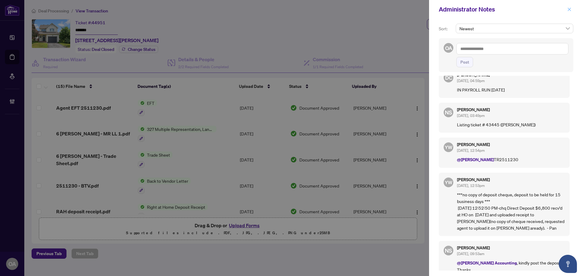
click at [568, 11] on icon "close" at bounding box center [569, 9] width 3 height 3
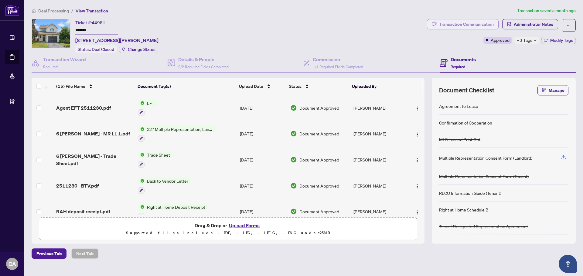
click at [481, 22] on div "Transaction Communication" at bounding box center [466, 24] width 55 height 10
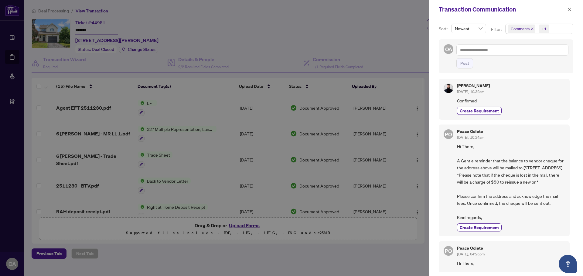
scroll to position [121, 0]
